Goal: Navigation & Orientation: Find specific page/section

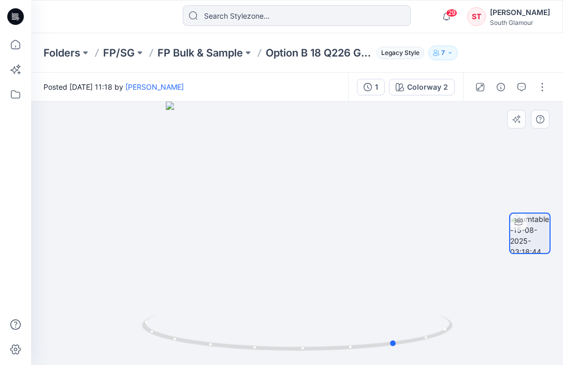
drag, startPoint x: 297, startPoint y: 355, endPoint x: 396, endPoint y: 355, distance: 99.4
click at [396, 355] on foreignobject at bounding box center [394, 355] width 12 height 12
click at [359, 51] on p "Option B 18 Q226 G2183" at bounding box center [319, 53] width 107 height 15
click at [347, 51] on p "Option B 18 Q226 G2183" at bounding box center [319, 53] width 107 height 15
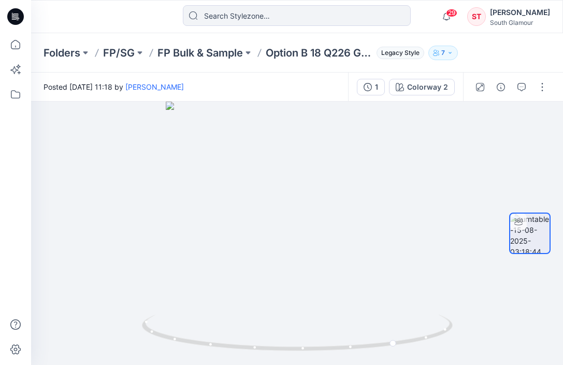
drag, startPoint x: 347, startPoint y: 51, endPoint x: 304, endPoint y: 59, distance: 43.8
click at [304, 59] on p "Option B 18 Q226 G2183" at bounding box center [319, 53] width 107 height 15
click at [362, 54] on p "Option B 18 Q226 G2183" at bounding box center [319, 53] width 107 height 15
click at [362, 53] on p "Option B 18 Q226 G2183" at bounding box center [319, 53] width 107 height 15
drag, startPoint x: 362, startPoint y: 53, endPoint x: 350, endPoint y: 53, distance: 11.9
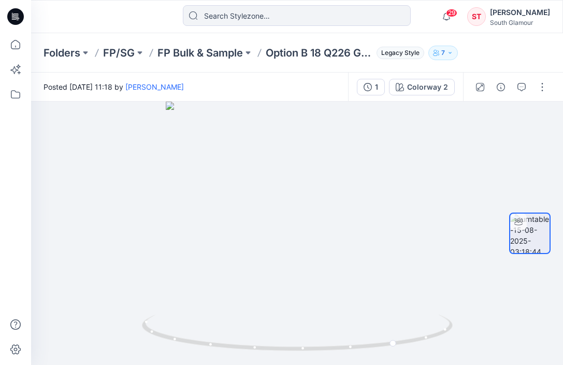
click at [350, 53] on p "Option B 18 Q226 G2183" at bounding box center [319, 53] width 107 height 15
click at [304, 52] on p "Option B 18 Q226 G2183" at bounding box center [319, 53] width 107 height 15
click at [343, 50] on p "Option B 18 Q226 G2183" at bounding box center [319, 53] width 107 height 15
click at [253, 52] on button at bounding box center [248, 53] width 10 height 15
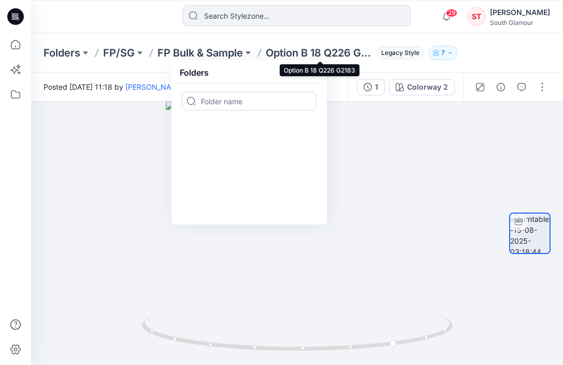
click at [307, 48] on p "Option B 18 Q226 G2183" at bounding box center [319, 53] width 107 height 15
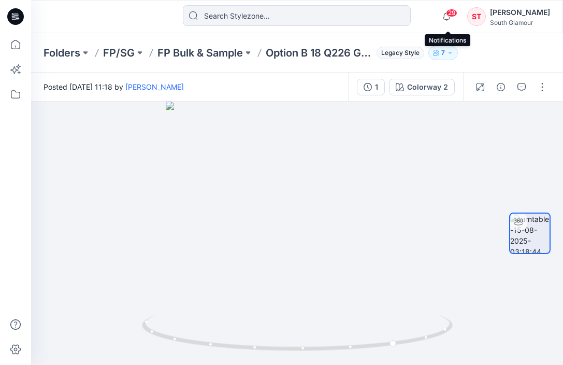
click at [450, 15] on span "29" at bounding box center [451, 13] width 11 height 8
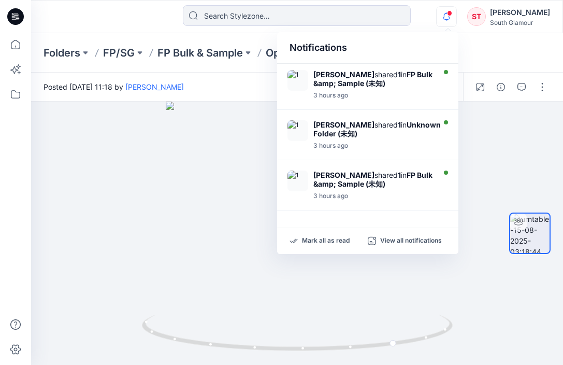
click at [445, 17] on icon "button" at bounding box center [447, 16] width 20 height 21
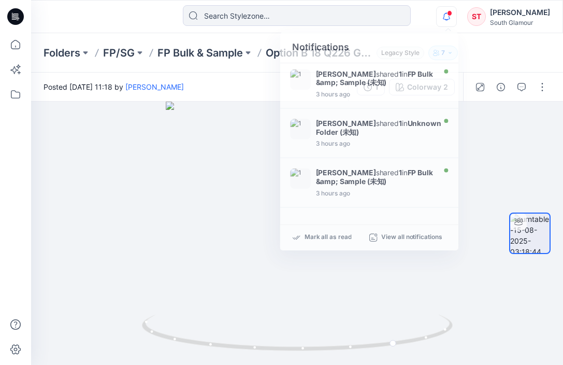
click at [445, 17] on icon "button" at bounding box center [447, 16] width 20 height 21
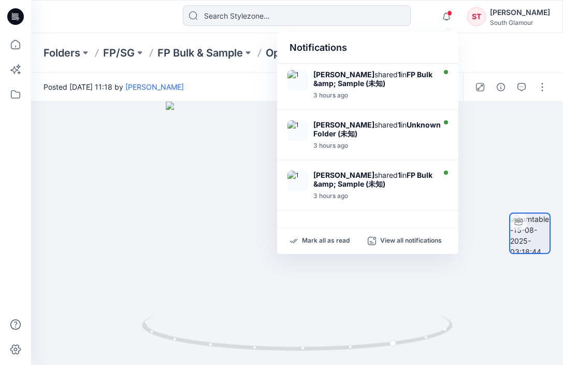
click at [345, 84] on strong "FP Bulk &amp; Sample (未知)" at bounding box center [372, 79] width 119 height 18
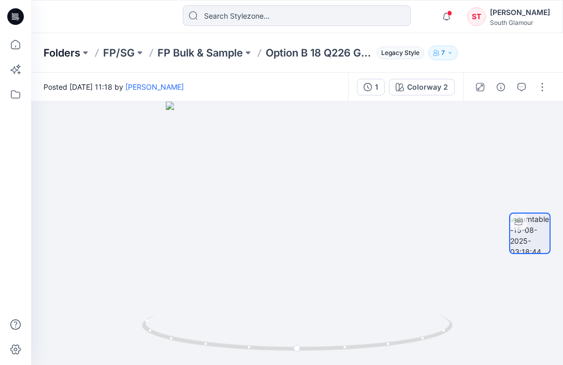
click at [63, 53] on p "Folders" at bounding box center [62, 53] width 37 height 15
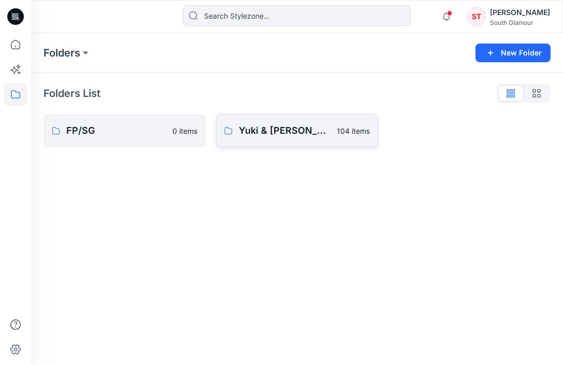
click at [285, 127] on p "Yuki & [PERSON_NAME]" at bounding box center [285, 130] width 92 height 15
